Goal: Find specific page/section: Find specific page/section

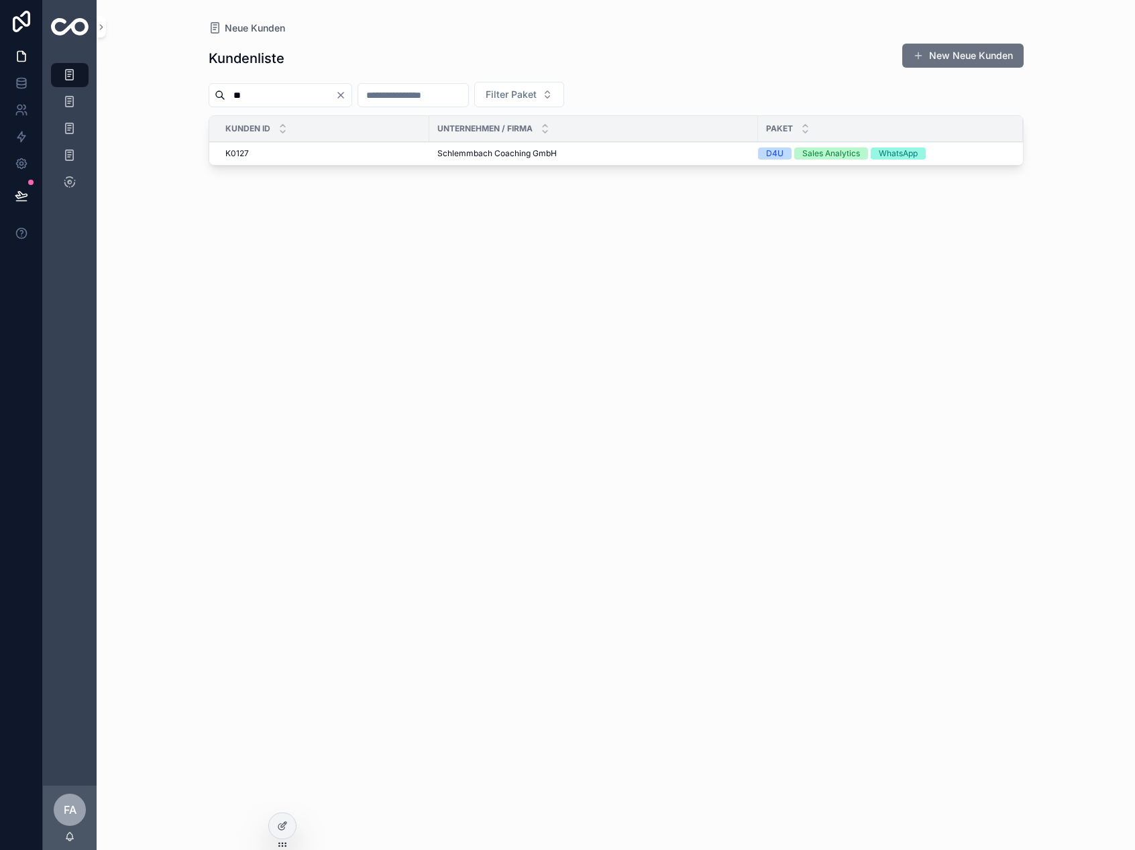
type input "*"
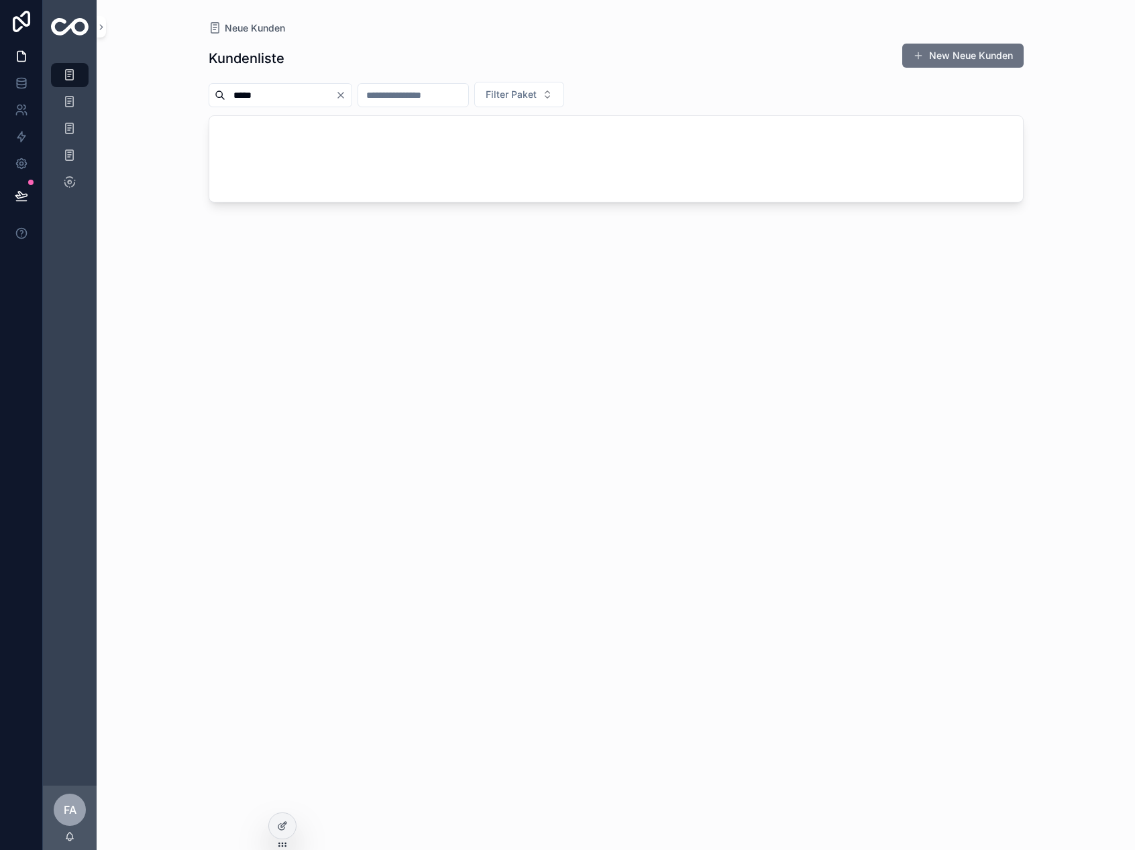
click at [298, 100] on input "*****" at bounding box center [280, 95] width 110 height 19
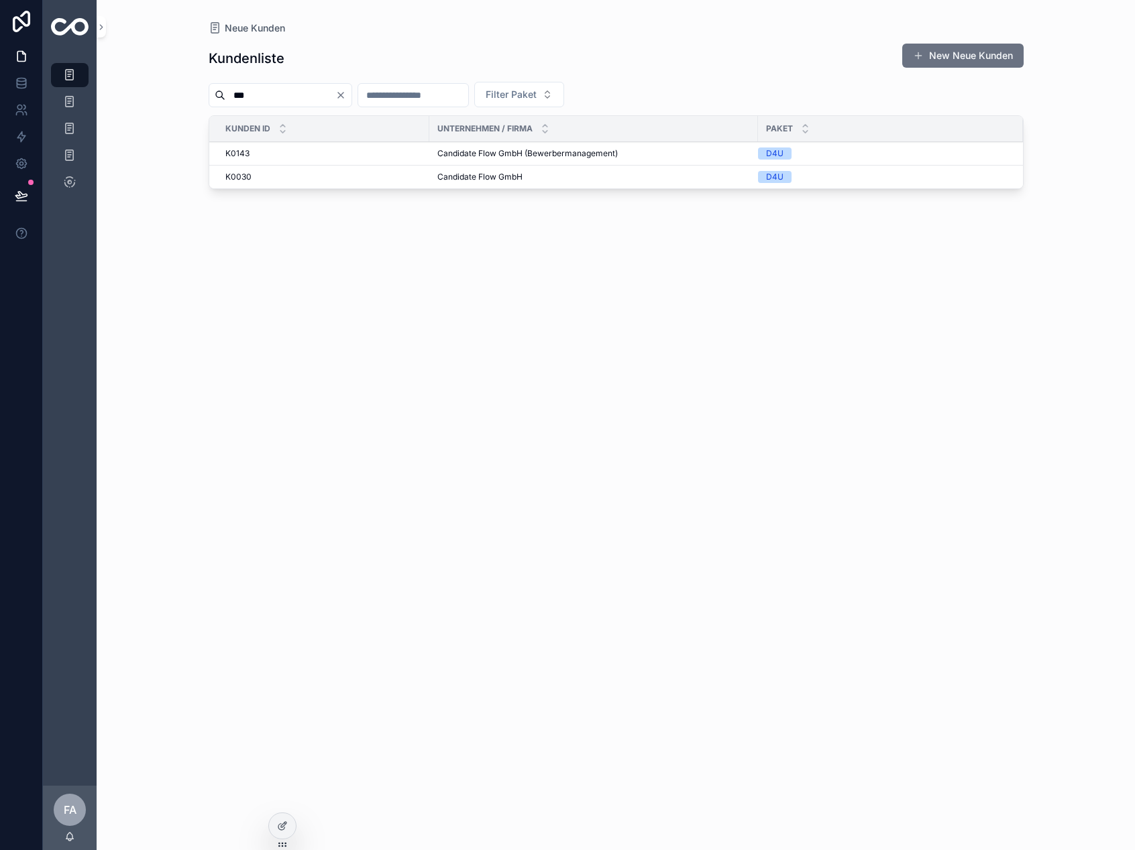
type input "***"
